Goal: Task Accomplishment & Management: Manage account settings

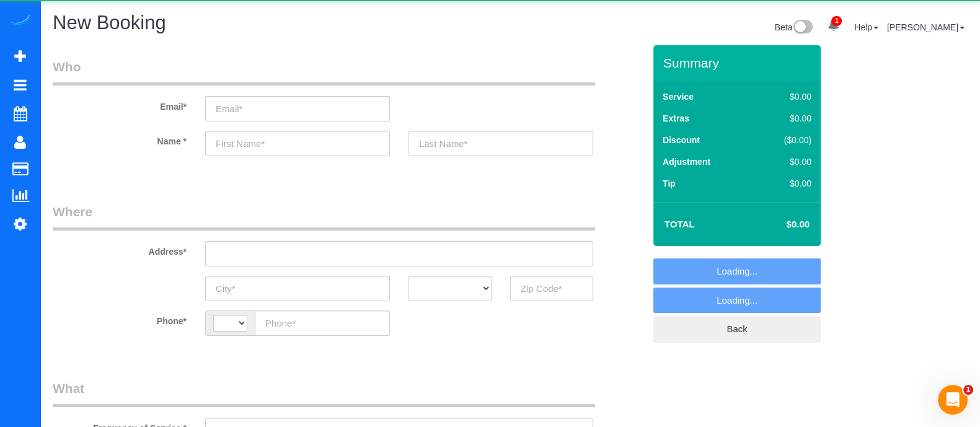
select select "string:[GEOGRAPHIC_DATA]"
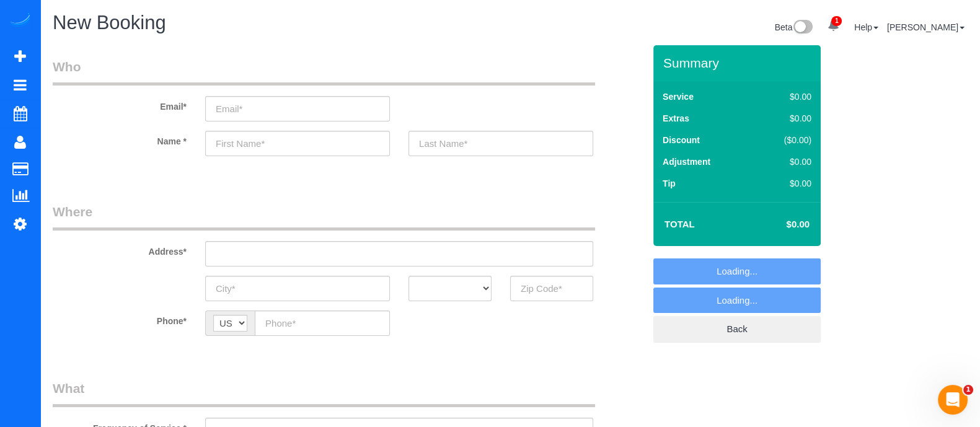
select select "object:4355"
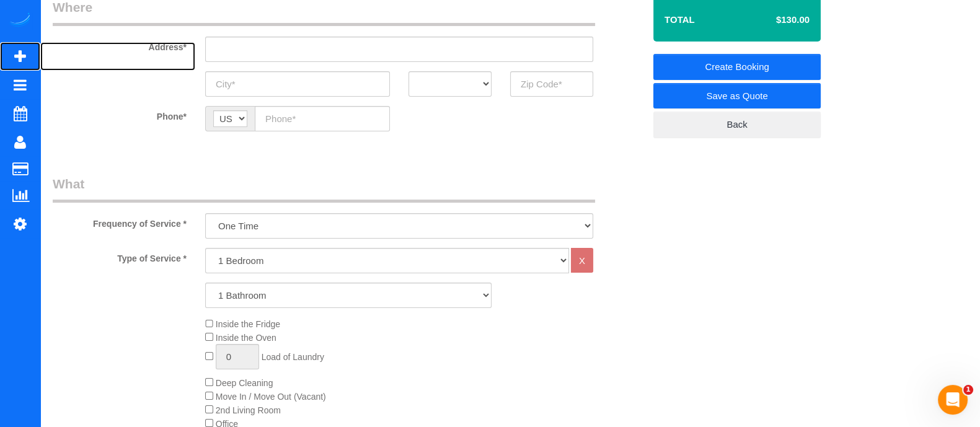
scroll to position [201, 0]
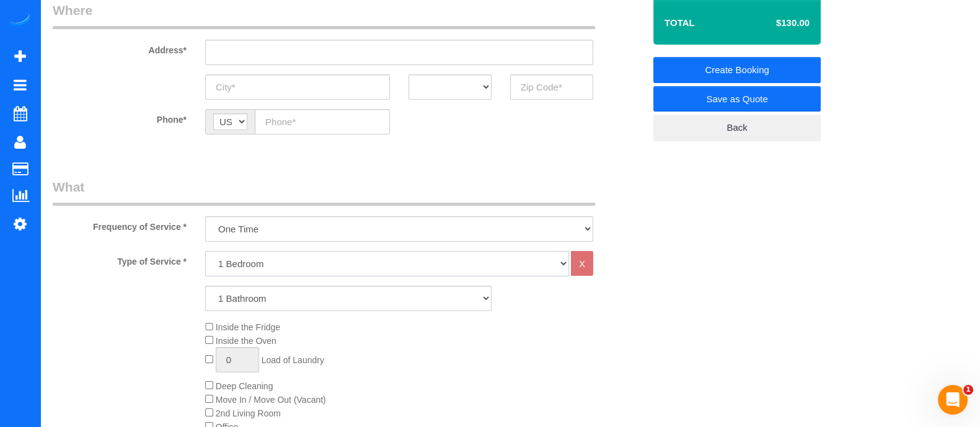
click at [310, 258] on select "1 Bedroom 2 Bedrooms 3 Bedrooms 4 Bedrooms 5 Bedrooms 6 Bedrooms" at bounding box center [387, 263] width 364 height 25
click at [205, 251] on select "1 Bedroom 2 Bedrooms 3 Bedrooms 4 Bedrooms 5 Bedrooms 6 Bedrooms" at bounding box center [387, 263] width 364 height 25
drag, startPoint x: 262, startPoint y: 290, endPoint x: 242, endPoint y: 337, distance: 50.3
click at [242, 337] on div "Type of Service * 1 Bedroom 2 Bedrooms 3 Bedrooms 4 Bedrooms 5 Bedrooms 6 Bedro…" at bounding box center [348, 391] width 591 height 280
select select "2"
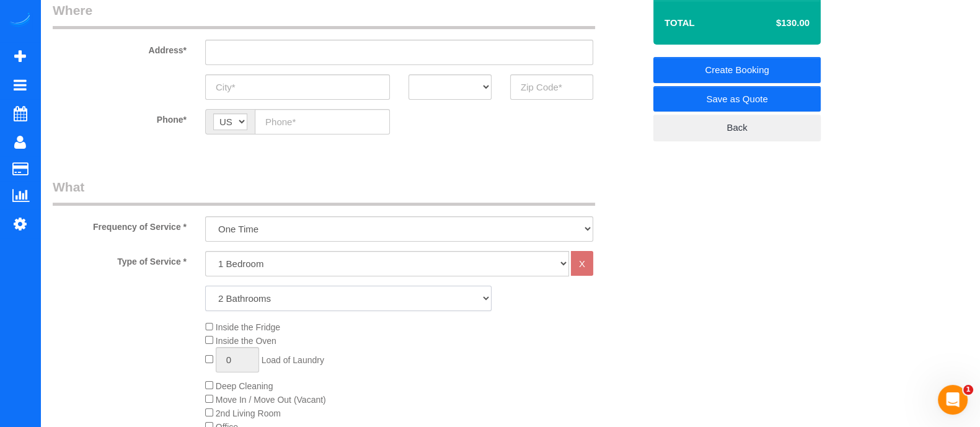
click at [205, 286] on select "1 Bathroom 2 Bathrooms 3 Bathrooms 4 Bathrooms 5 Bathrooms 6 Bathrooms" at bounding box center [348, 298] width 286 height 25
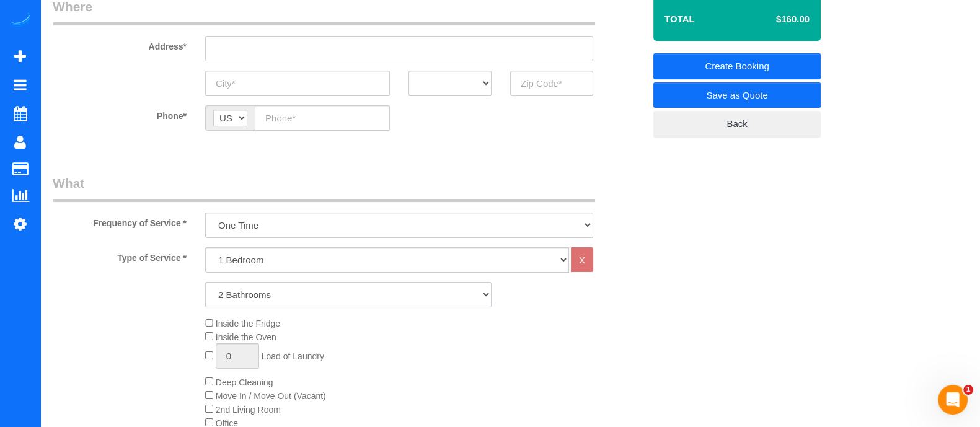
scroll to position [208, 0]
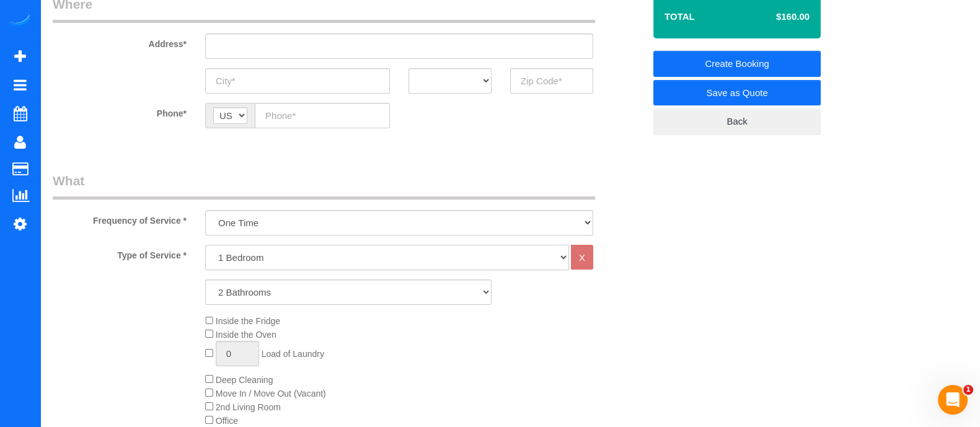
click at [530, 250] on select "1 Bedroom 2 Bedrooms 3 Bedrooms 4 Bedrooms 5 Bedrooms 6 Bedrooms" at bounding box center [387, 257] width 364 height 25
select select "2"
click at [205, 245] on select "1 Bedroom 2 Bedrooms 3 Bedrooms 4 Bedrooms 5 Bedrooms 6 Bedrooms" at bounding box center [387, 257] width 364 height 25
select select "2"
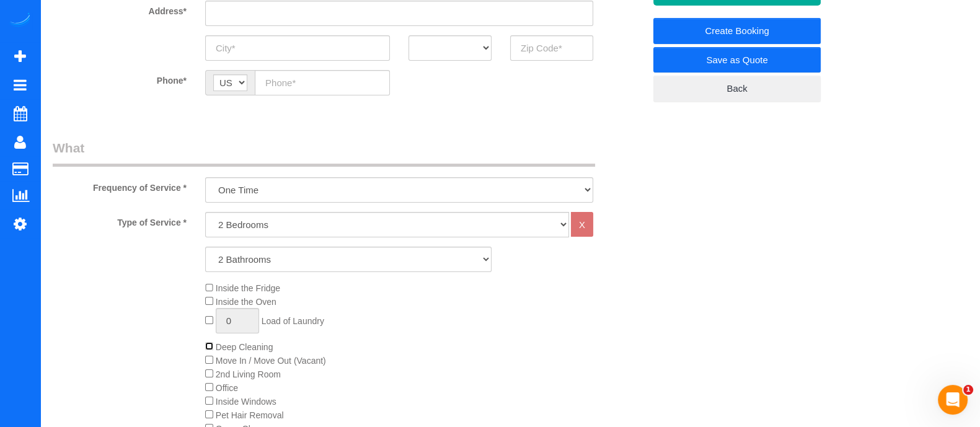
scroll to position [0, 0]
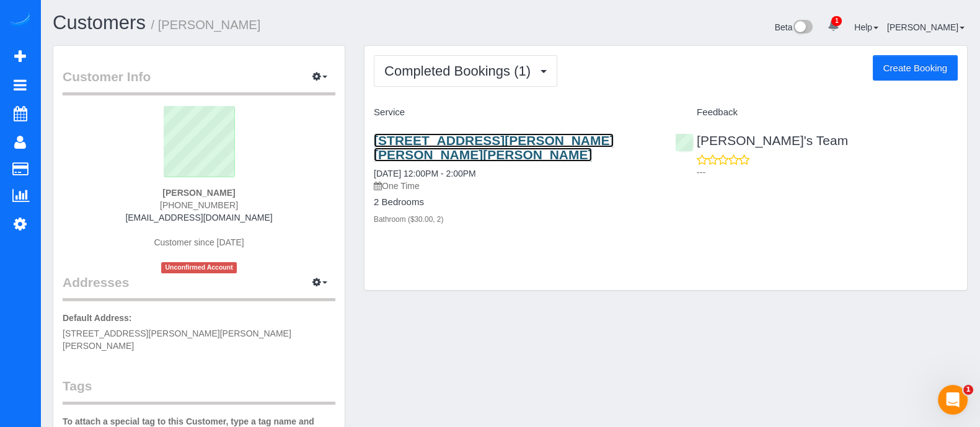
click at [509, 144] on link "[STREET_ADDRESS][PERSON_NAME][PERSON_NAME][PERSON_NAME]" at bounding box center [494, 147] width 240 height 29
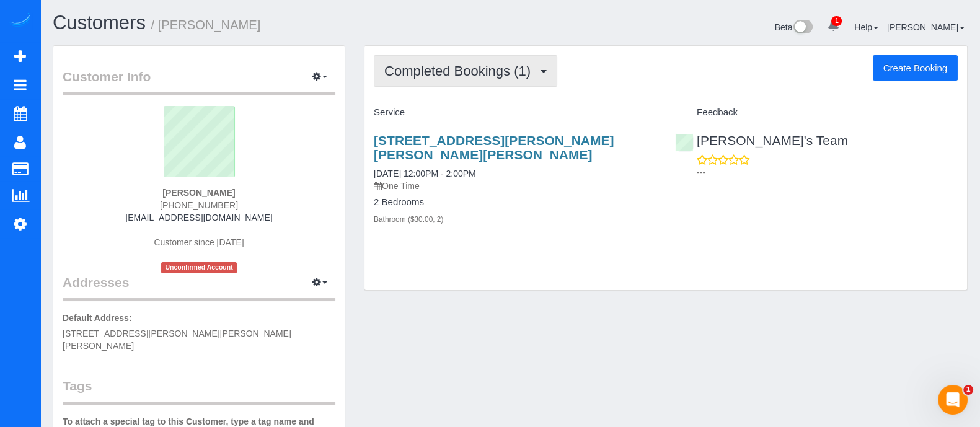
click at [515, 82] on button "Completed Bookings (1)" at bounding box center [465, 71] width 183 height 32
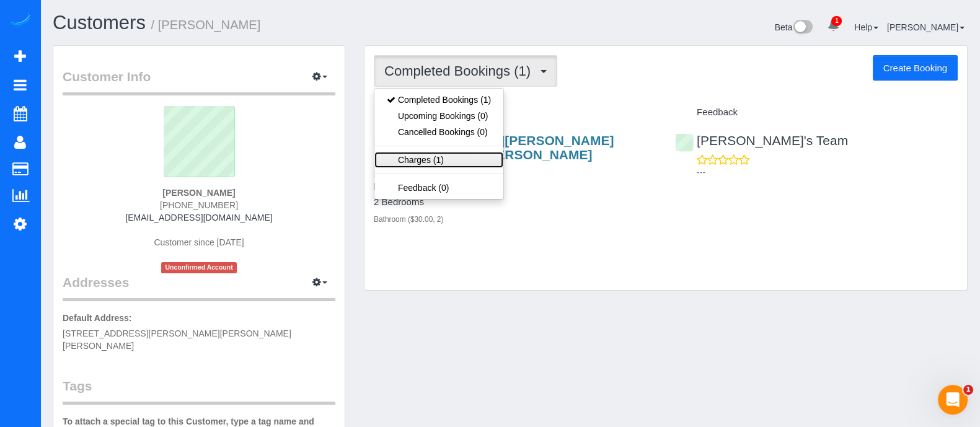
click at [464, 156] on link "Charges (1)" at bounding box center [438, 160] width 129 height 16
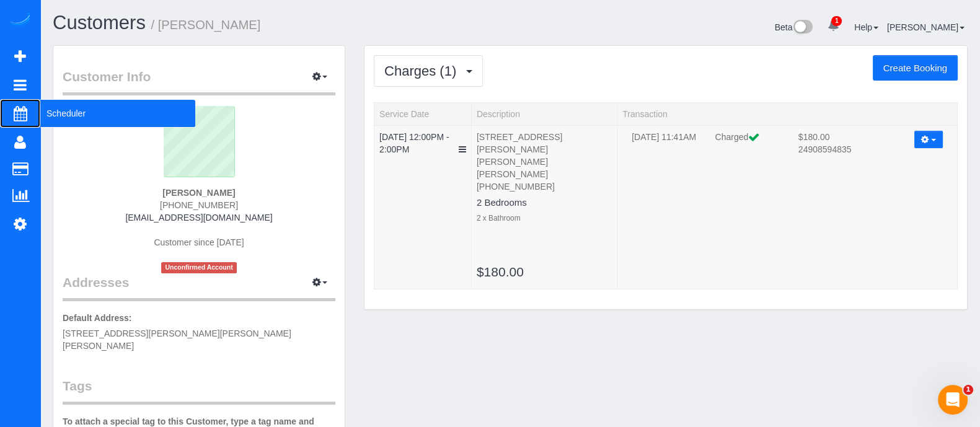
click at [70, 117] on span "Scheduler" at bounding box center [117, 113] width 155 height 29
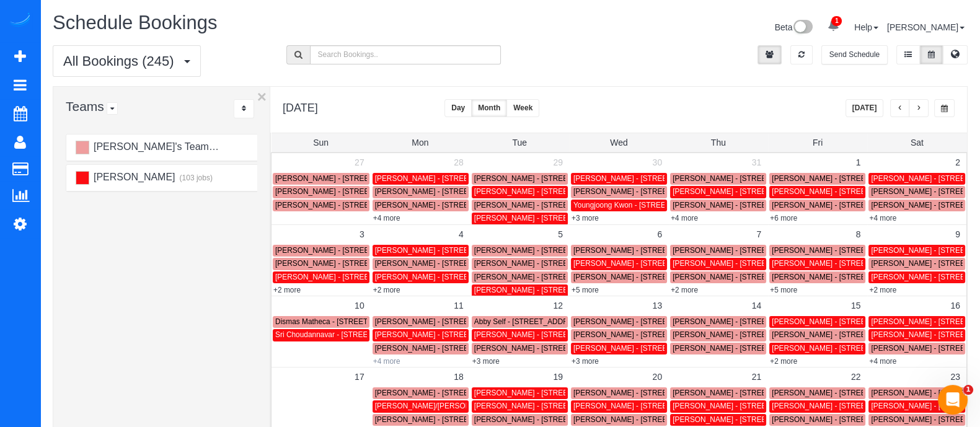
click at [391, 361] on link "+4 more" at bounding box center [386, 361] width 27 height 9
click at [920, 111] on span "button" at bounding box center [919, 108] width 6 height 7
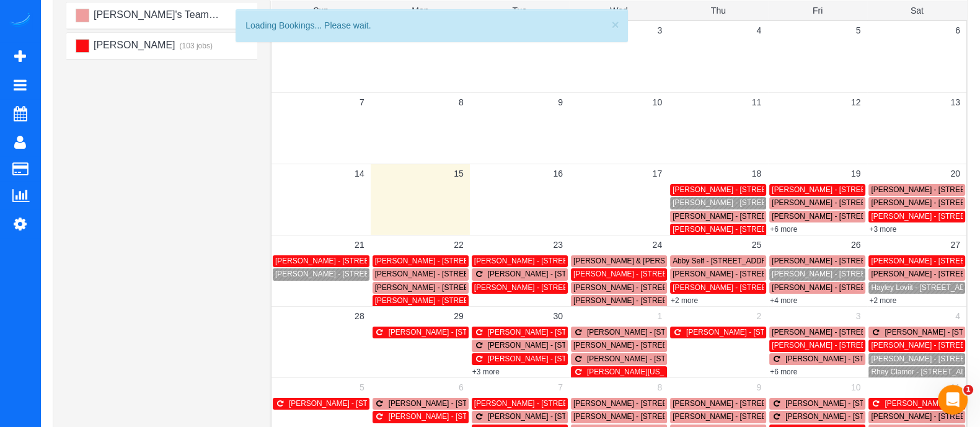
scroll to position [137, 0]
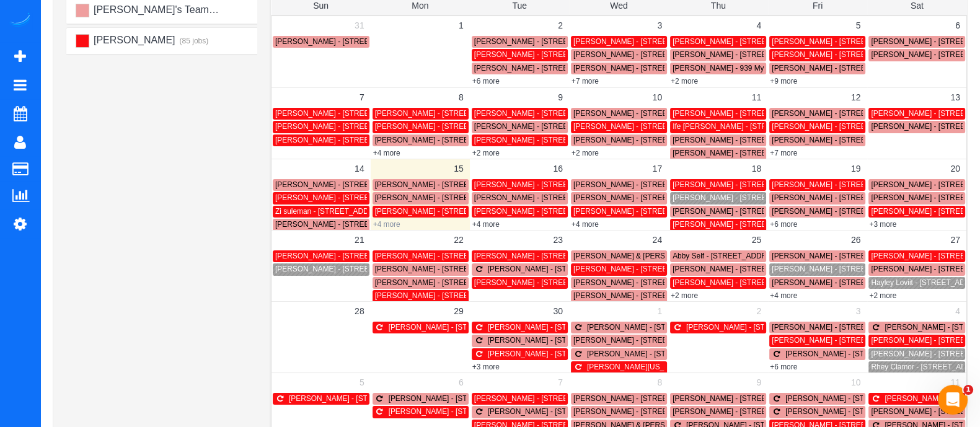
click at [389, 221] on link "+4 more" at bounding box center [386, 224] width 27 height 9
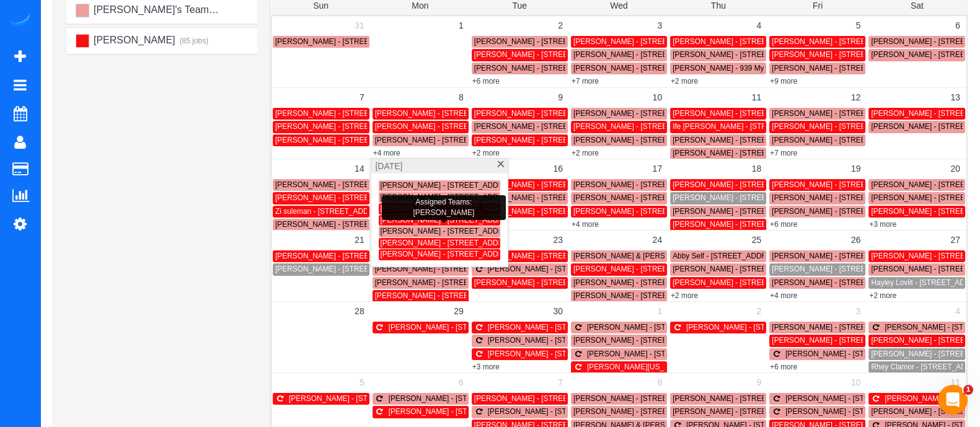
click at [389, 221] on span "[PERSON_NAME] - [STREET_ADDRESS][PERSON_NAME]" at bounding box center [480, 220] width 201 height 9
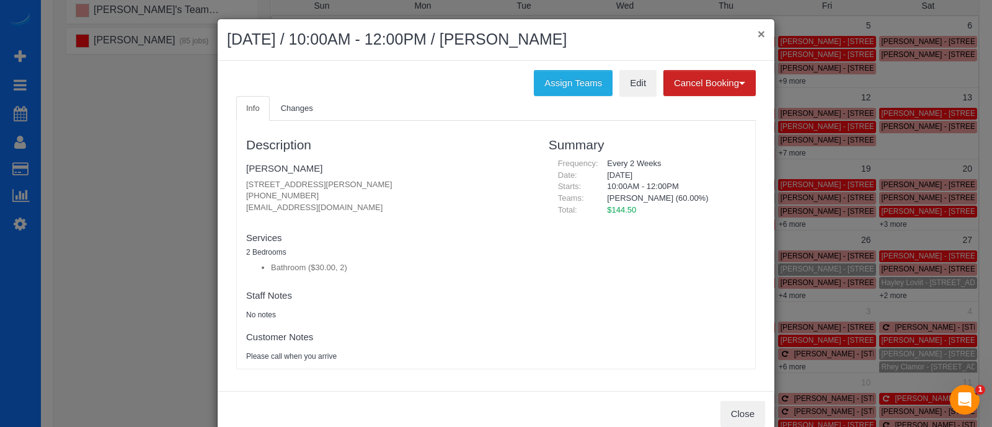
click at [757, 32] on button "×" at bounding box center [760, 33] width 7 height 13
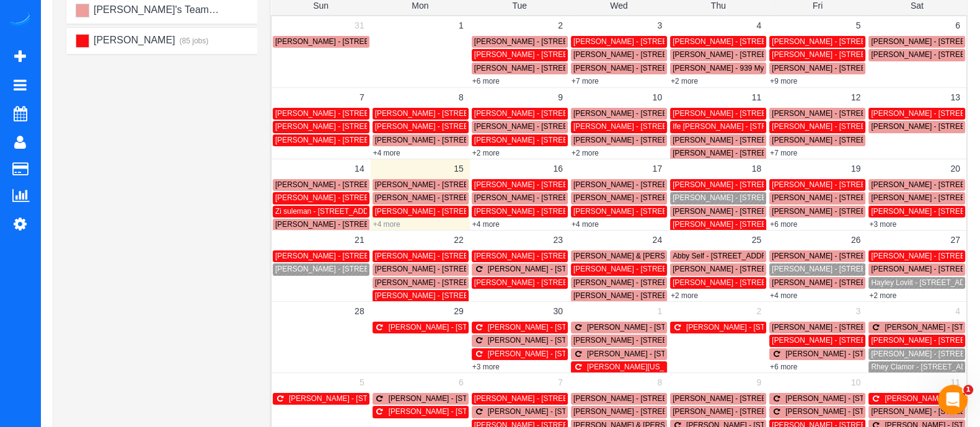
click at [389, 224] on link "+4 more" at bounding box center [386, 224] width 27 height 9
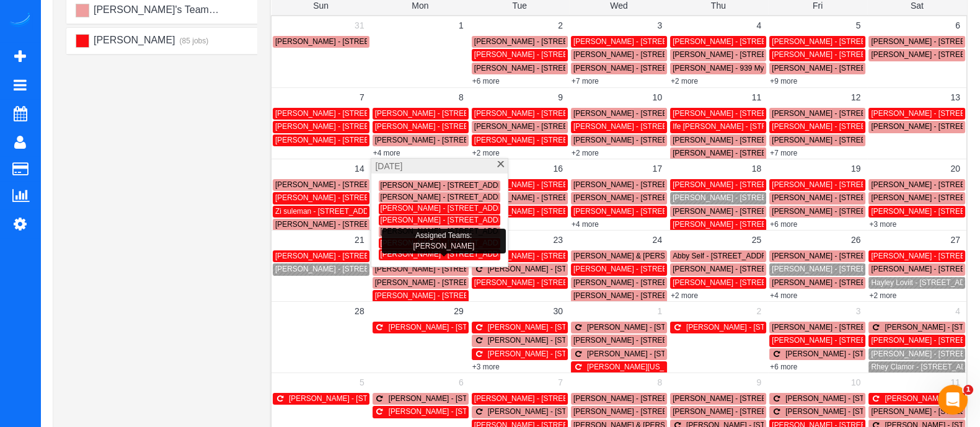
click at [403, 250] on span "[PERSON_NAME] - [STREET_ADDRESS]" at bounding box center [450, 254] width 140 height 9
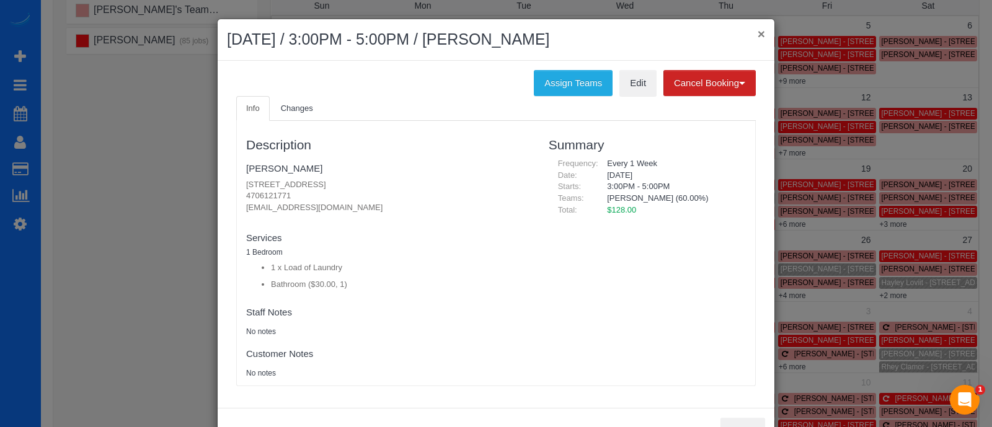
click at [757, 33] on button "×" at bounding box center [760, 33] width 7 height 13
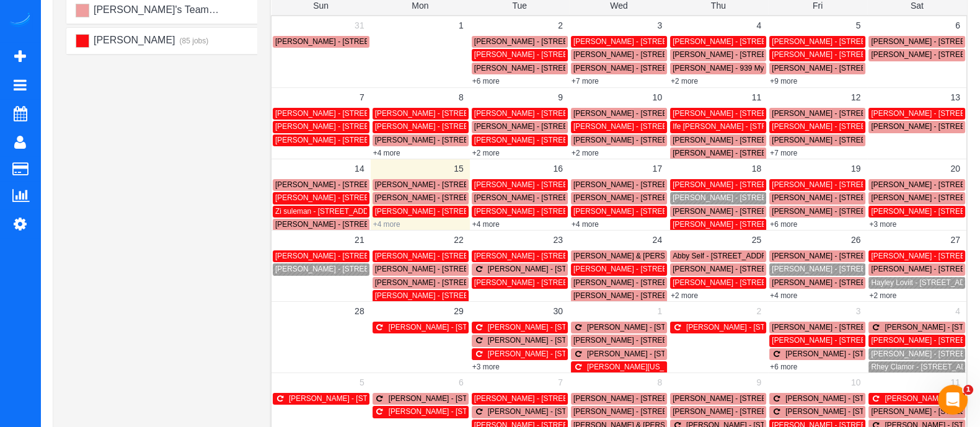
click at [394, 221] on link "+4 more" at bounding box center [386, 224] width 27 height 9
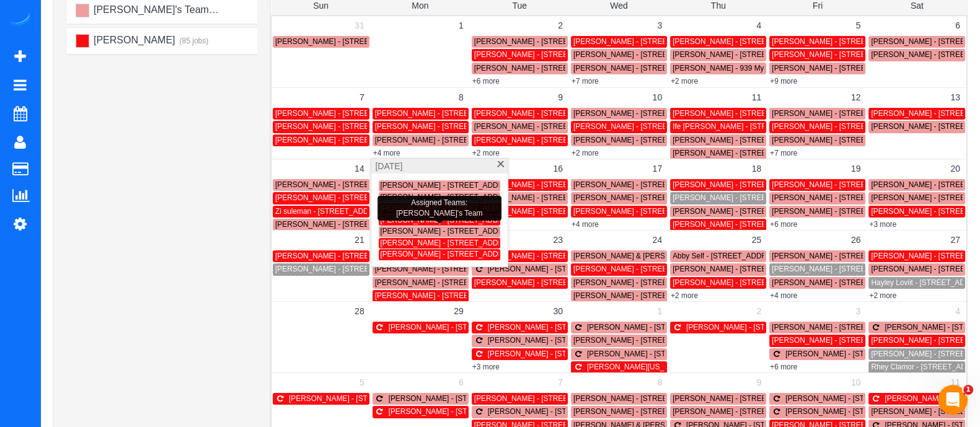
click at [403, 228] on span "[PERSON_NAME] - [STREET_ADDRESS][PERSON_NAME][PERSON_NAME]" at bounding box center [511, 231] width 262 height 9
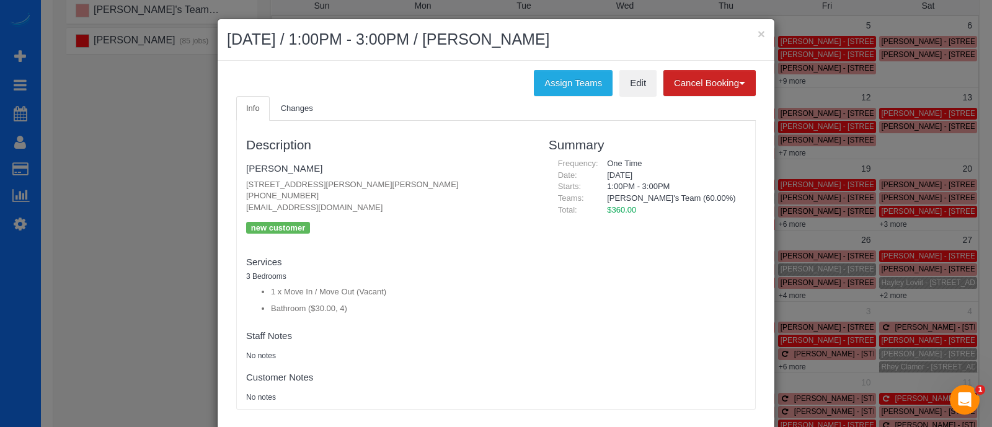
drag, startPoint x: 302, startPoint y: 191, endPoint x: 240, endPoint y: 201, distance: 63.4
click at [246, 201] on p "[STREET_ADDRESS][PERSON_NAME][PERSON_NAME] [PHONE_NUMBER] [EMAIL_ADDRESS][DOMAI…" at bounding box center [388, 196] width 284 height 35
copy p "[PHONE_NUMBER]"
click at [757, 34] on button "×" at bounding box center [760, 33] width 7 height 13
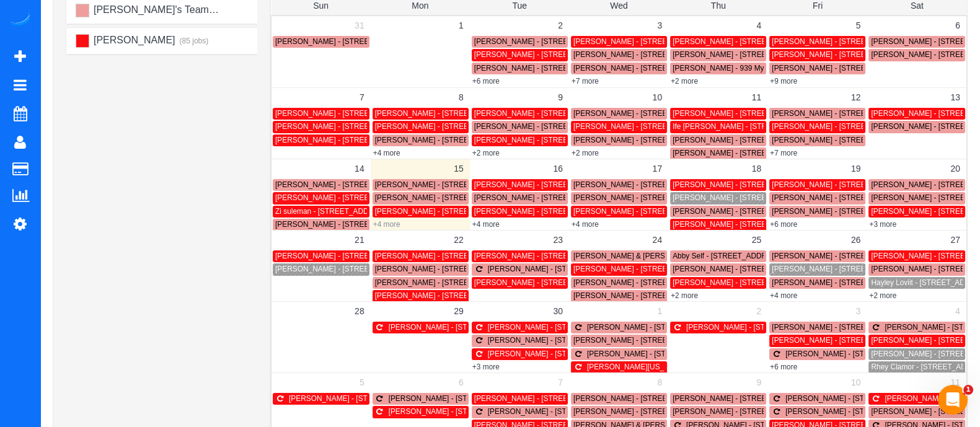
click at [389, 225] on link "+4 more" at bounding box center [386, 224] width 27 height 9
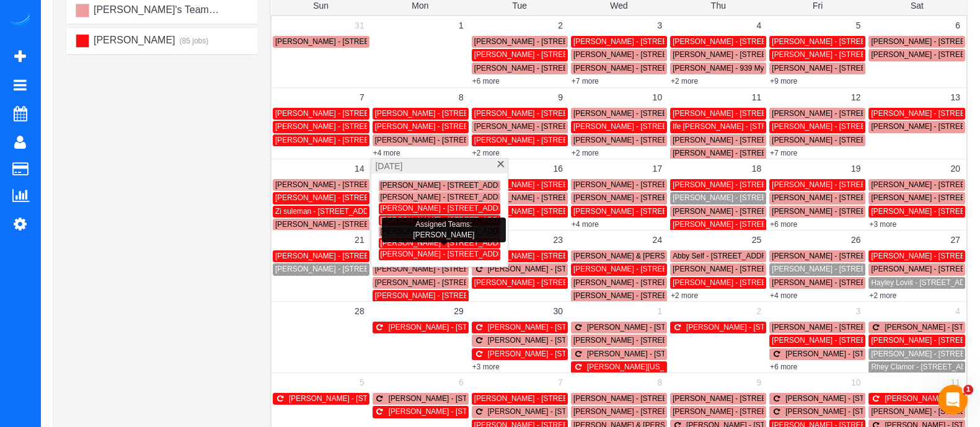
click at [415, 243] on span "[PERSON_NAME] - [STREET_ADDRESS][PERSON_NAME]" at bounding box center [480, 243] width 201 height 9
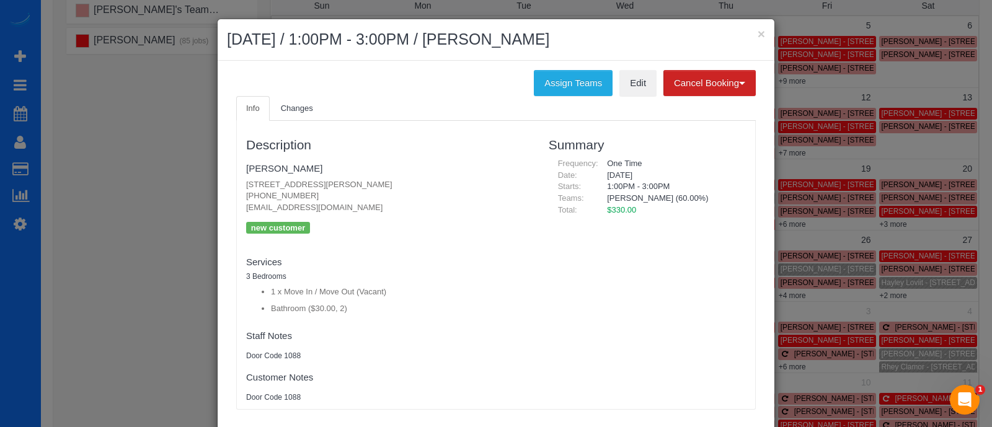
drag, startPoint x: 298, startPoint y: 195, endPoint x: 231, endPoint y: 193, distance: 67.6
click at [237, 193] on div "Description [PERSON_NAME] [STREET_ADDRESS][PERSON_NAME] [PHONE_NUMBER] [EMAIL_A…" at bounding box center [388, 265] width 302 height 276
copy p "[PHONE_NUMBER]"
click at [757, 35] on button "×" at bounding box center [760, 33] width 7 height 13
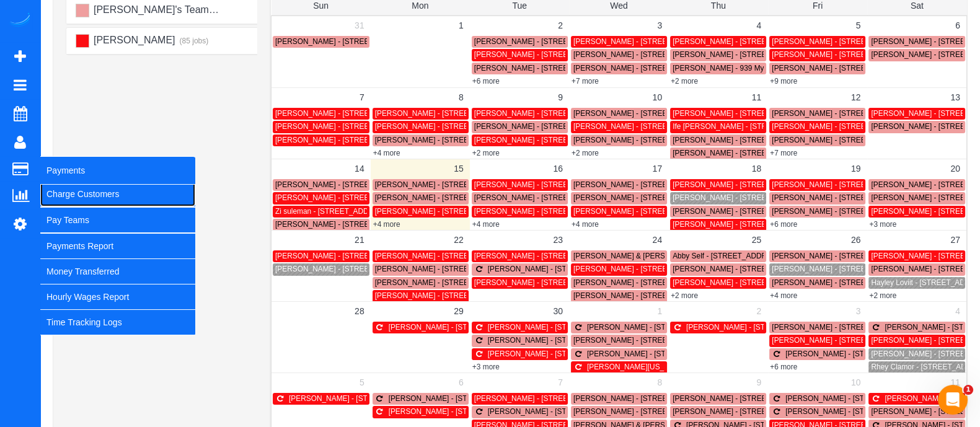
click at [66, 200] on link "Charge Customers" at bounding box center [117, 194] width 155 height 25
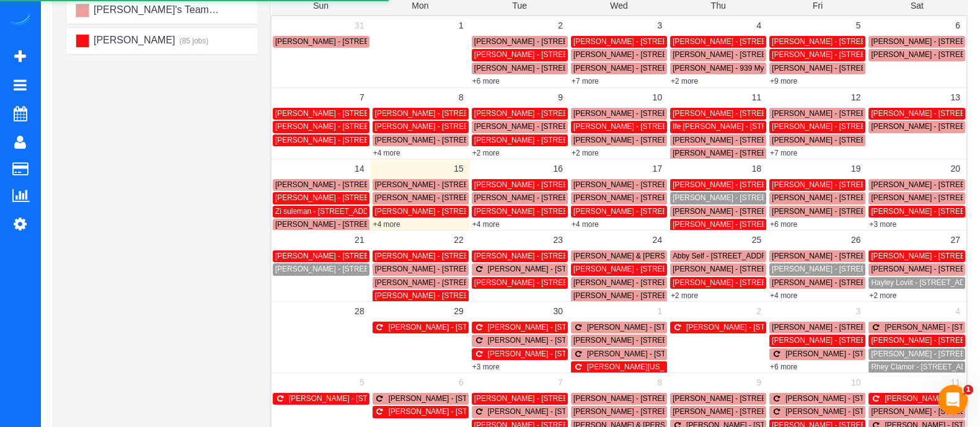
select select
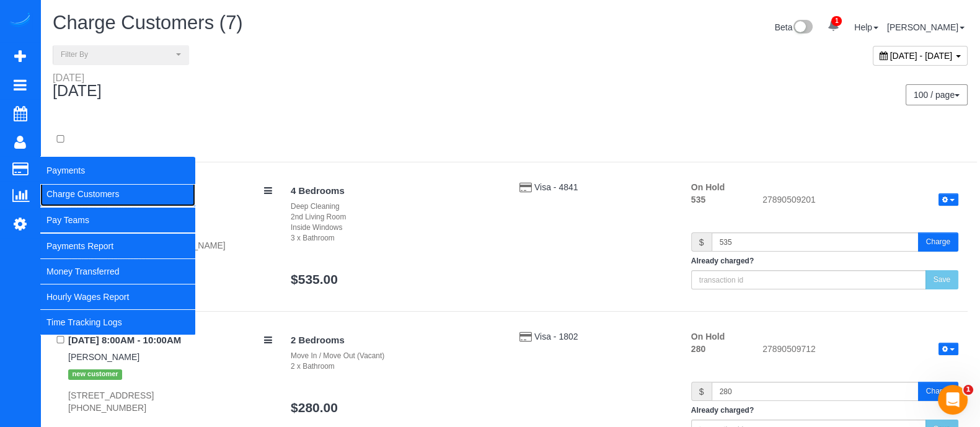
click at [99, 190] on link "Charge Customers" at bounding box center [117, 194] width 155 height 25
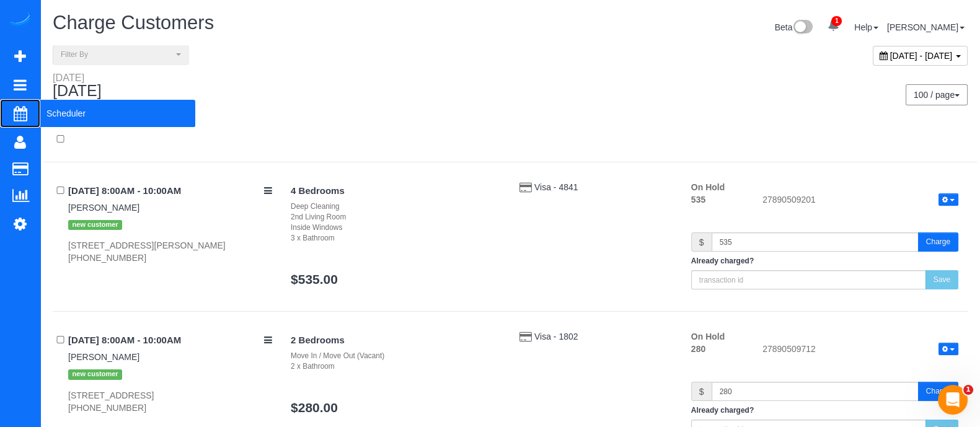
click at [105, 105] on span "Scheduler" at bounding box center [117, 113] width 155 height 29
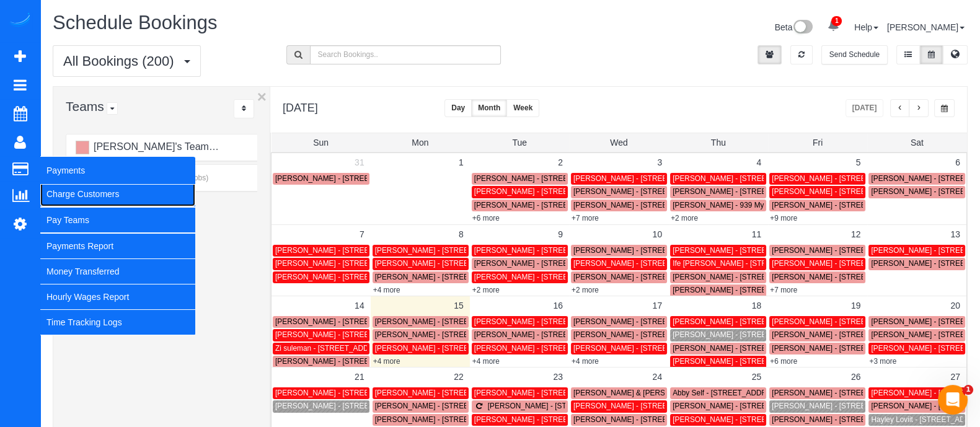
click at [76, 190] on link "Charge Customers" at bounding box center [117, 194] width 155 height 25
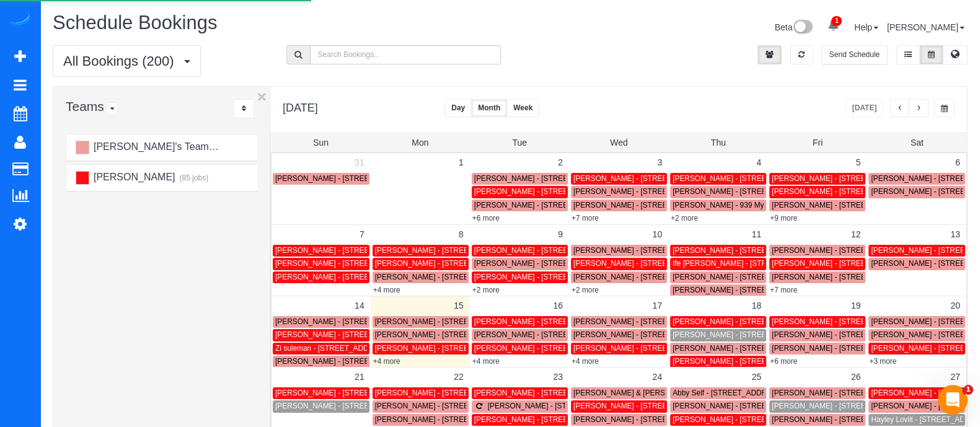
select select
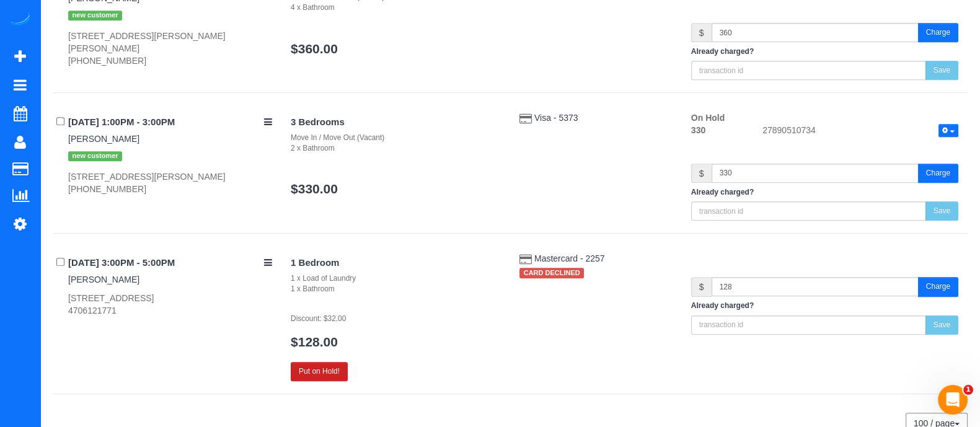
scroll to position [840, 0]
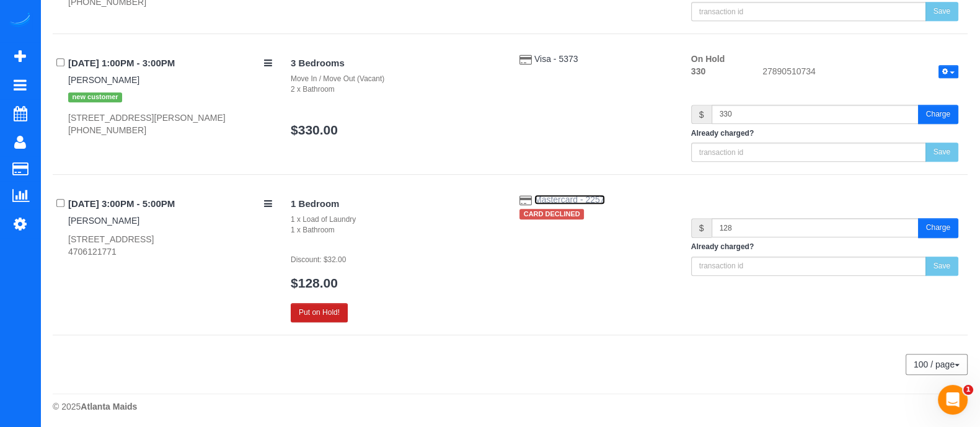
click at [562, 199] on span "Mastercard - 2257" at bounding box center [569, 200] width 71 height 10
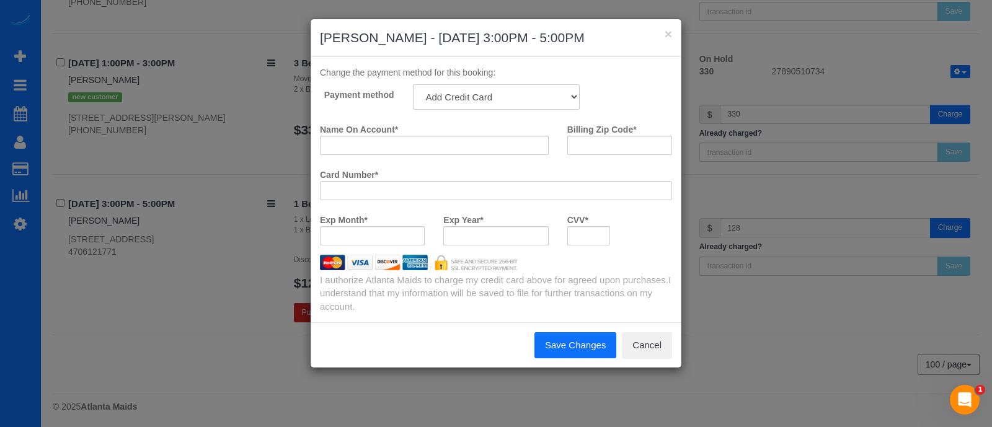
click at [550, 91] on select "Mastercard - 0359 - 05/2028 (Default) Add Credit Card ─────────────── Cash Chec…" at bounding box center [496, 96] width 167 height 25
select select "string:fspay-d22f3e5a-452a-4d83-8508-50b4bd2c21be"
click at [413, 84] on select "Mastercard - 0359 - 05/2028 (Default) Add Credit Card ─────────────── Cash Chec…" at bounding box center [496, 96] width 167 height 25
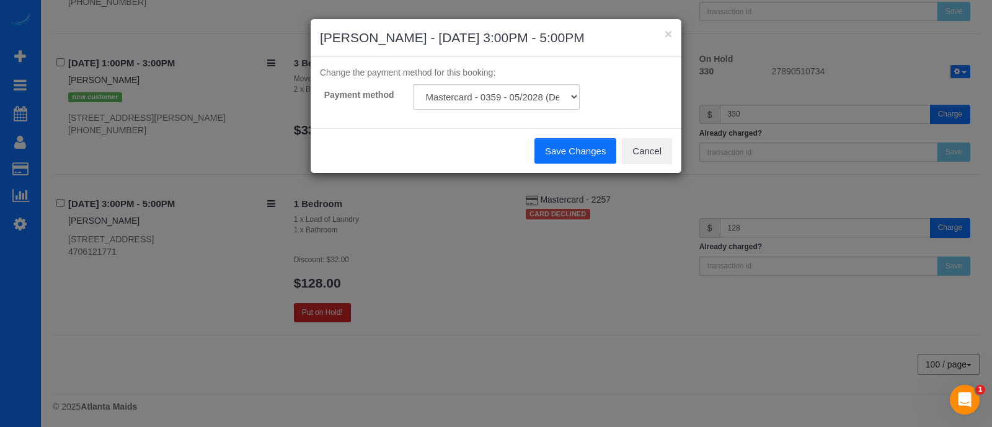
click at [576, 152] on button "Save Changes" at bounding box center [575, 151] width 82 height 26
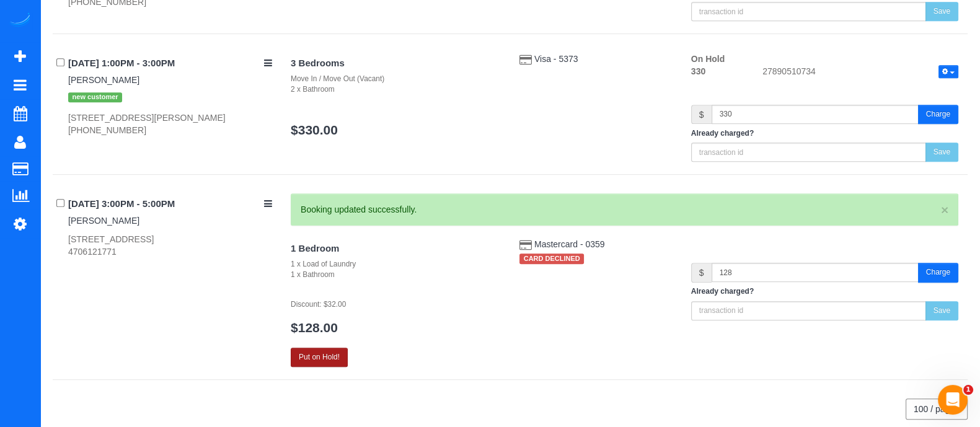
click at [321, 358] on button "Put on Hold!" at bounding box center [319, 357] width 57 height 19
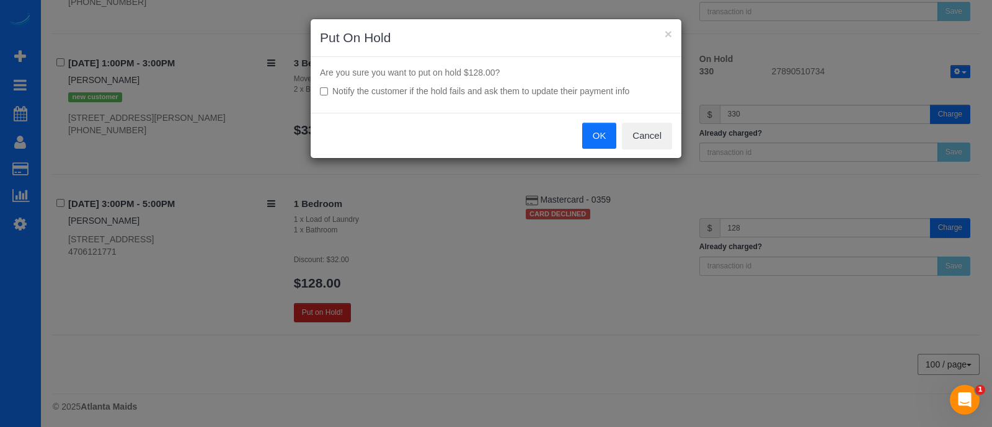
click at [602, 130] on button "OK" at bounding box center [599, 136] width 35 height 26
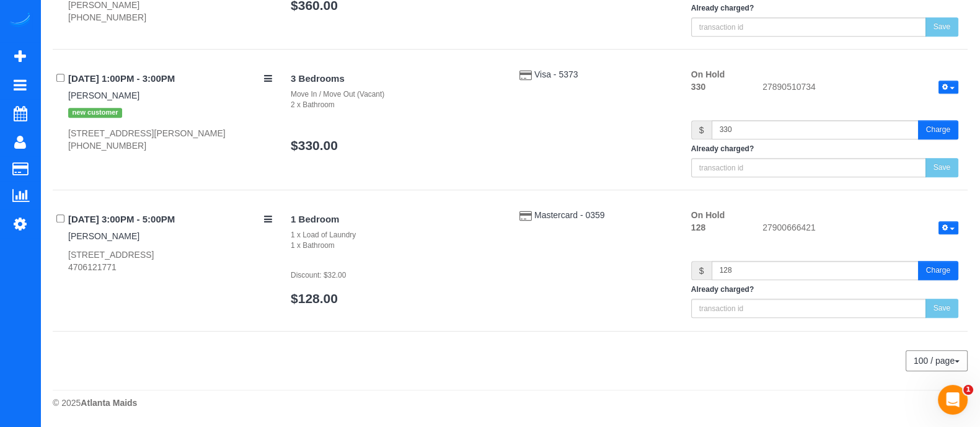
scroll to position [821, 0]
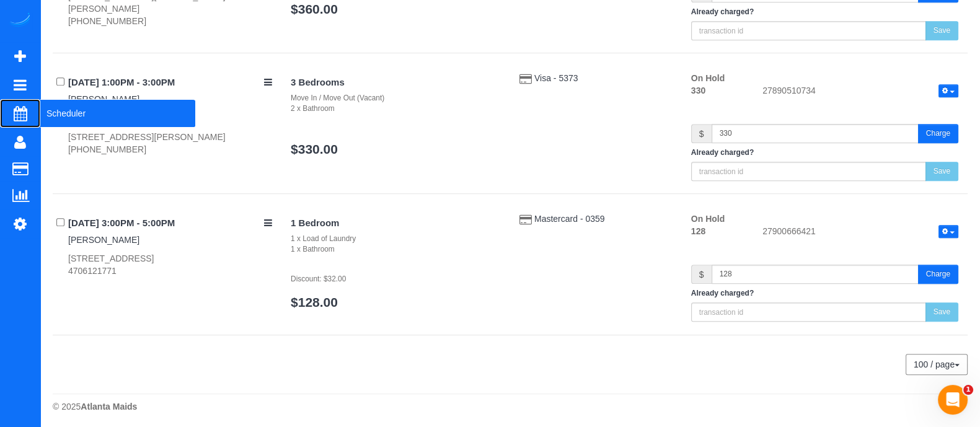
click at [58, 109] on span "Scheduler" at bounding box center [117, 113] width 155 height 29
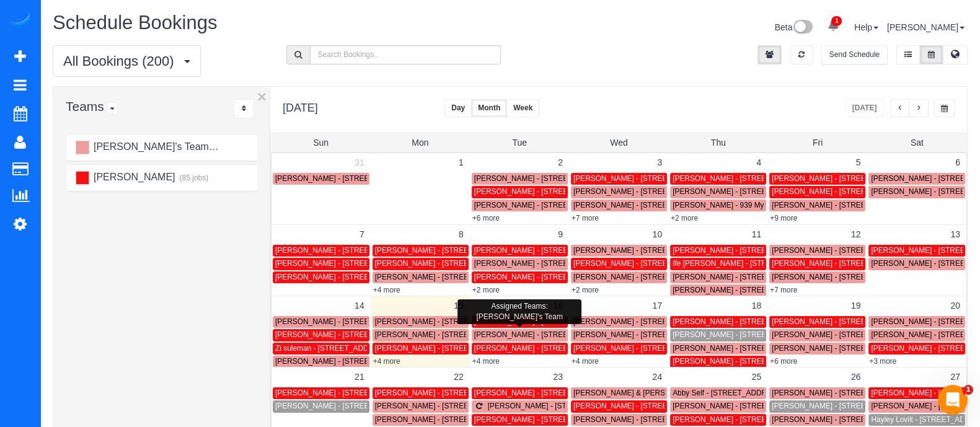
click at [497, 338] on span "[PERSON_NAME] - [STREET_ADDRESS]" at bounding box center [544, 334] width 140 height 9
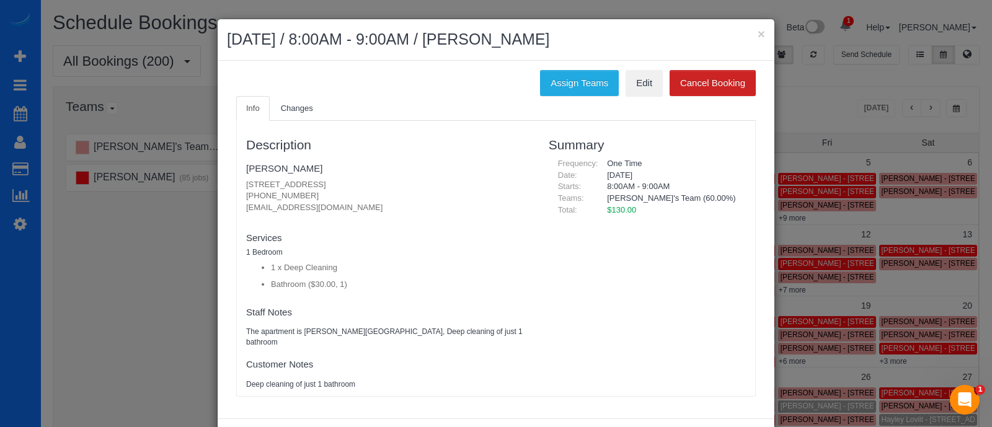
drag, startPoint x: 301, startPoint y: 192, endPoint x: 225, endPoint y: 192, distance: 75.6
click at [227, 192] on div "Info Changes Description [PERSON_NAME] [STREET_ADDRESS][PERSON_NAME] [PHONE_NUM…" at bounding box center [496, 252] width 538 height 313
copy p "[PHONE_NUMBER]"
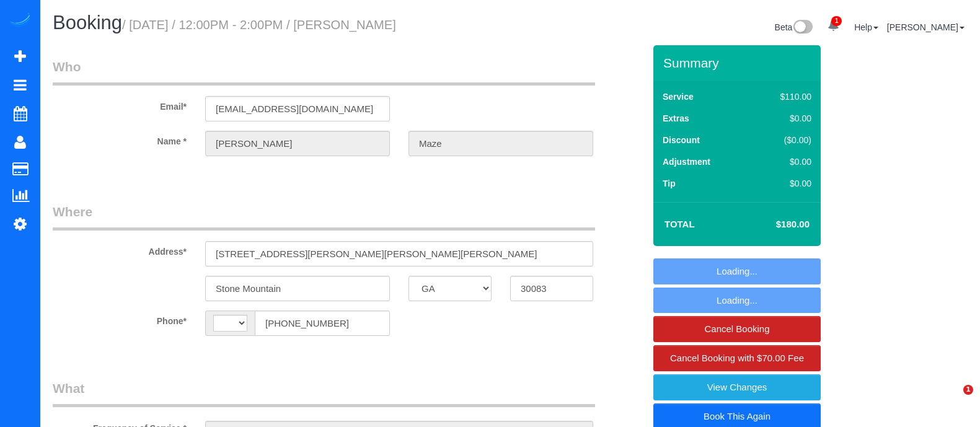
select select "GA"
select select "object:447"
select select "2"
select select "string:[GEOGRAPHIC_DATA]"
select select "spot1"
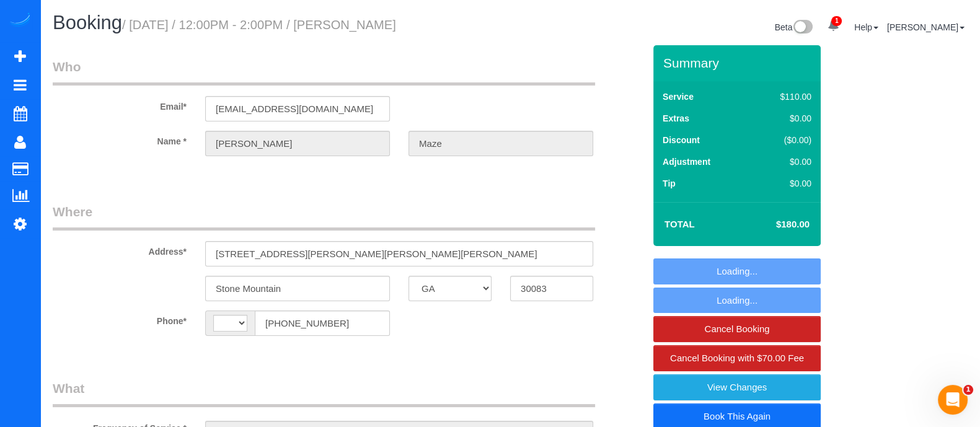
select select "number:3"
select select "number:6"
select select "2"
